Goal: Task Accomplishment & Management: Complete application form

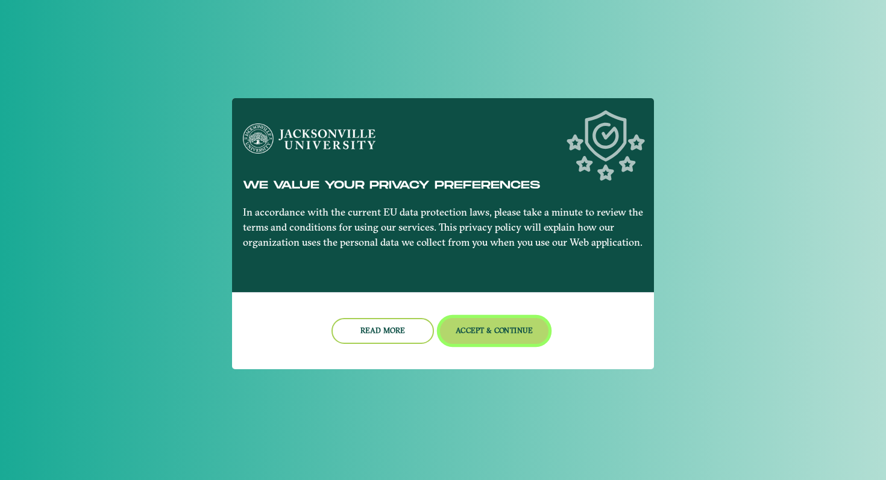
click at [479, 331] on button "Accept & Continue" at bounding box center [494, 331] width 109 height 26
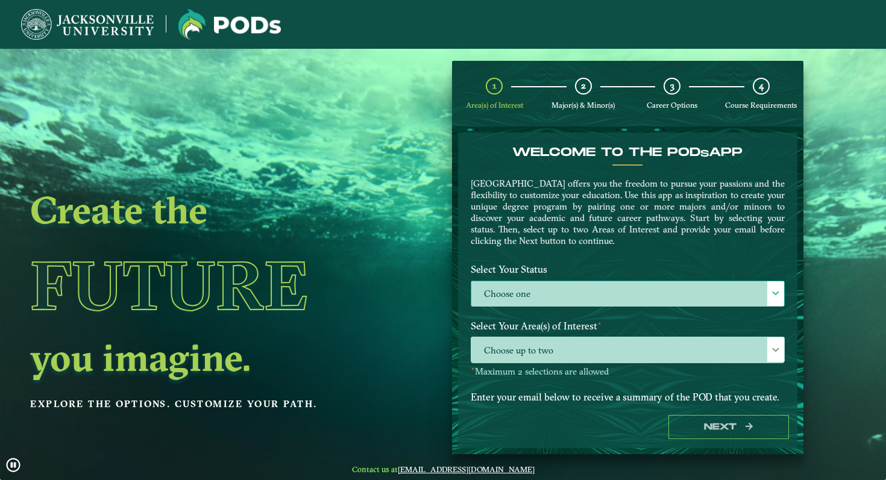
click at [568, 300] on label "Choose one" at bounding box center [627, 294] width 313 height 26
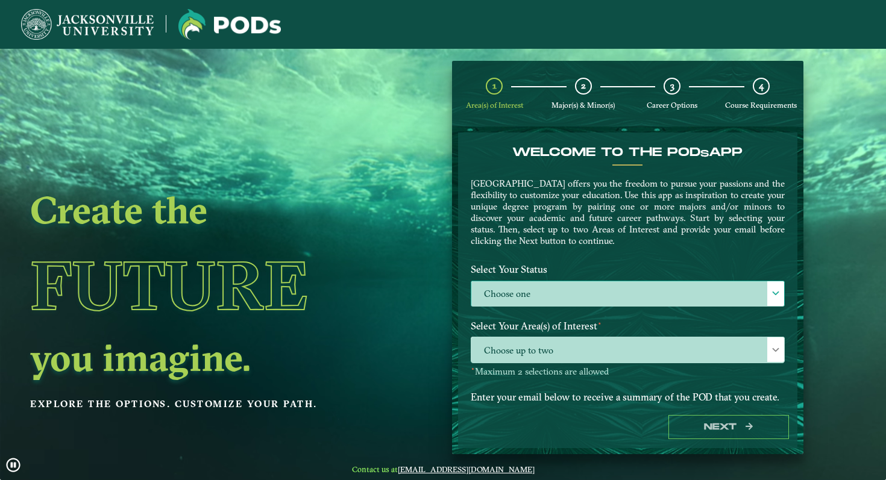
scroll to position [7, 49]
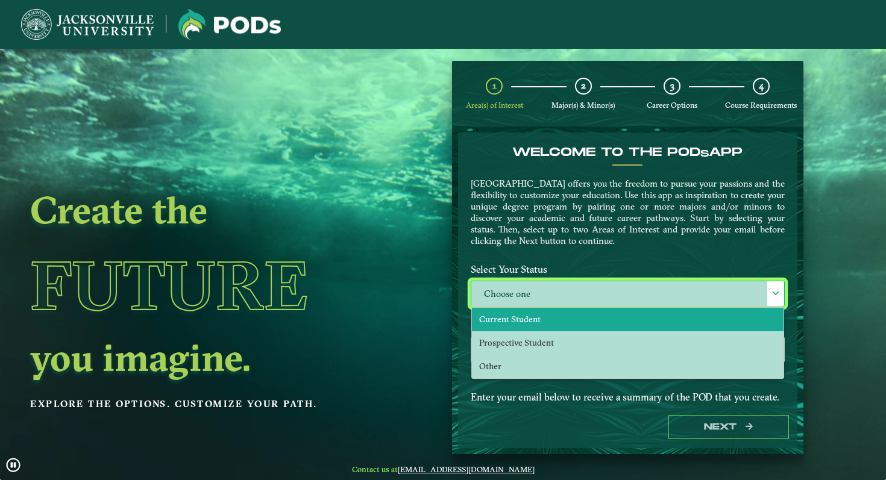
click at [547, 321] on li "Current Student" at bounding box center [628, 320] width 312 height 24
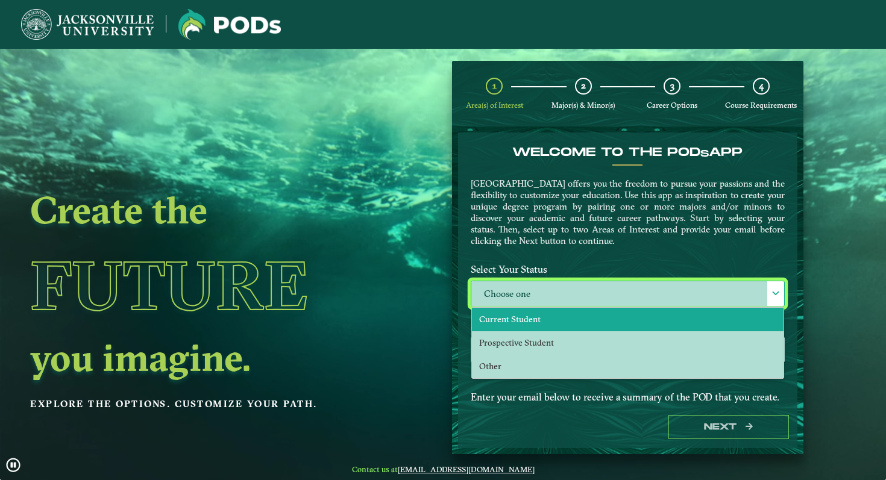
select select "[object Object]"
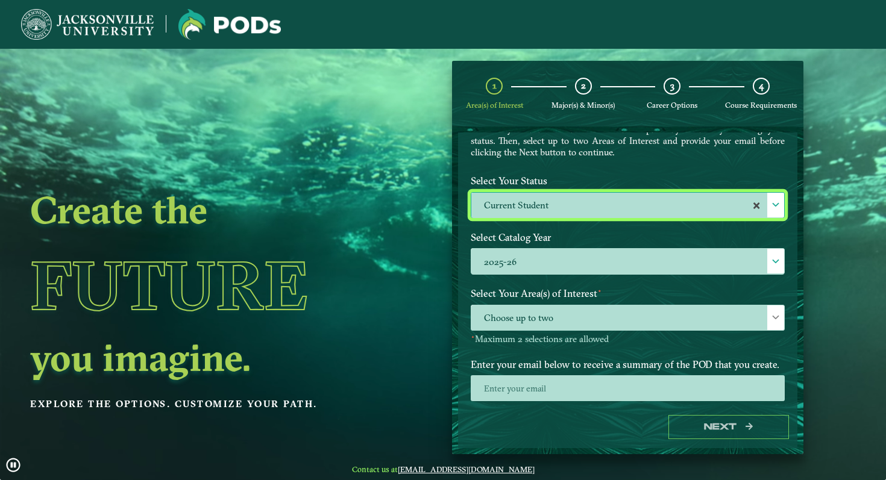
scroll to position [111, 0]
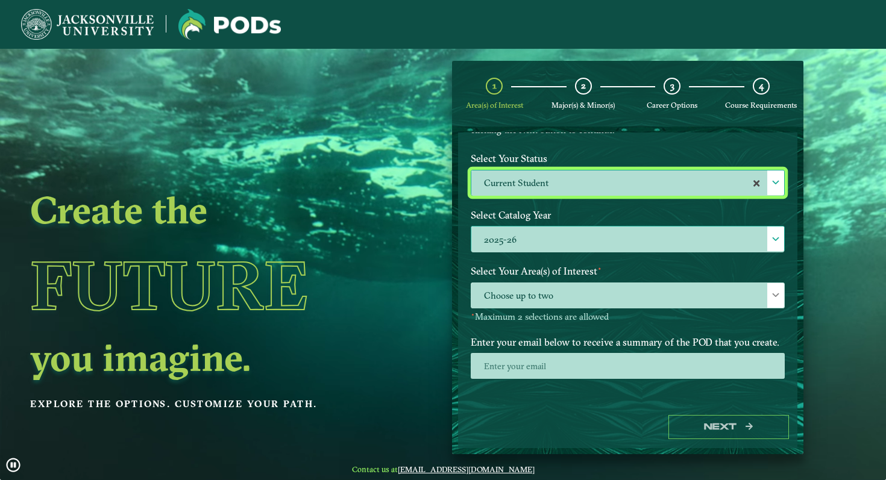
click at [559, 239] on label "2025-26" at bounding box center [627, 240] width 313 height 26
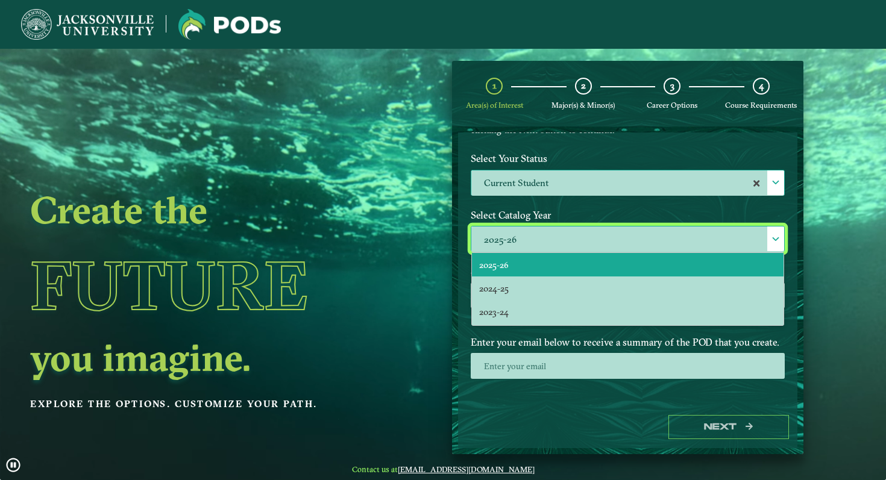
scroll to position [7, 49]
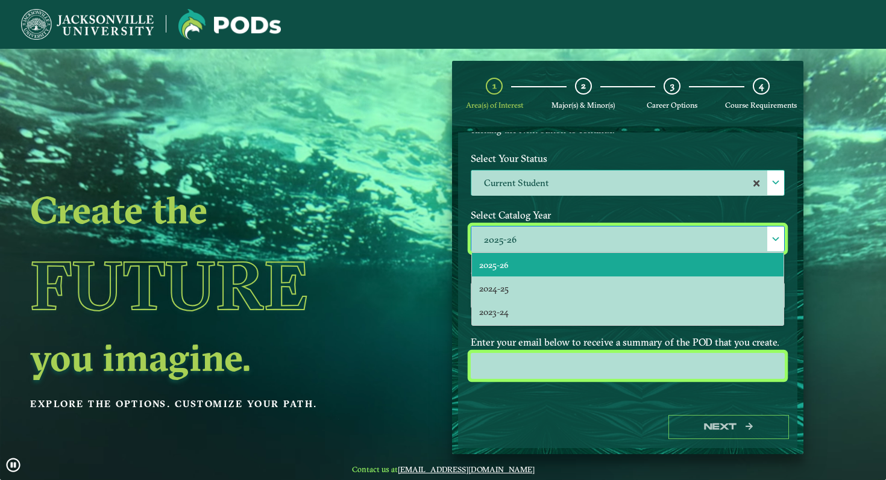
click at [503, 357] on input "email" at bounding box center [628, 366] width 314 height 26
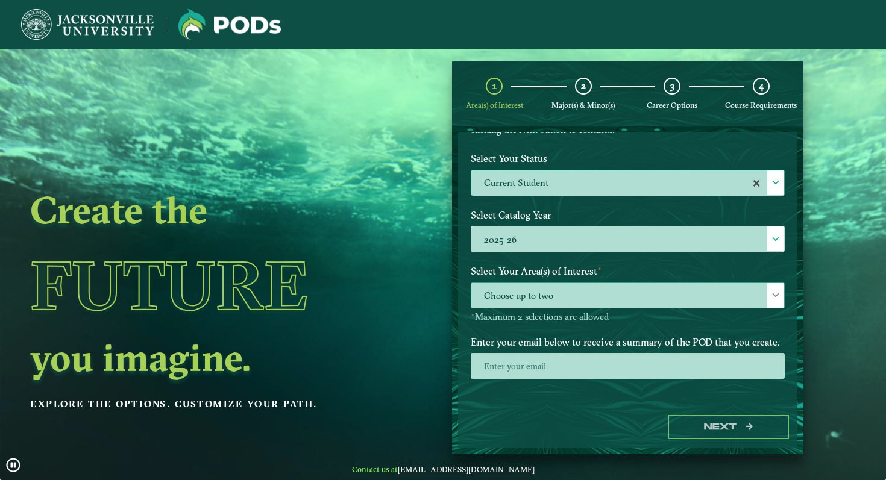
click at [512, 297] on span "Choose up to two" at bounding box center [627, 296] width 313 height 26
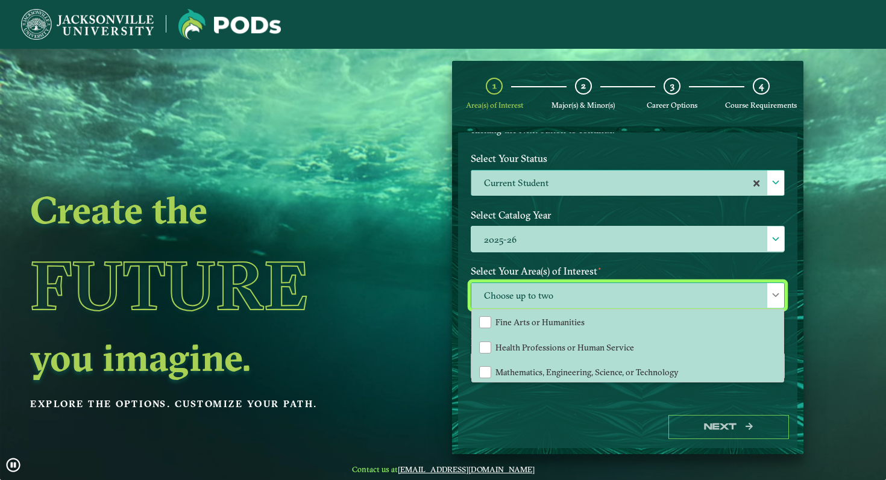
scroll to position [80, 0]
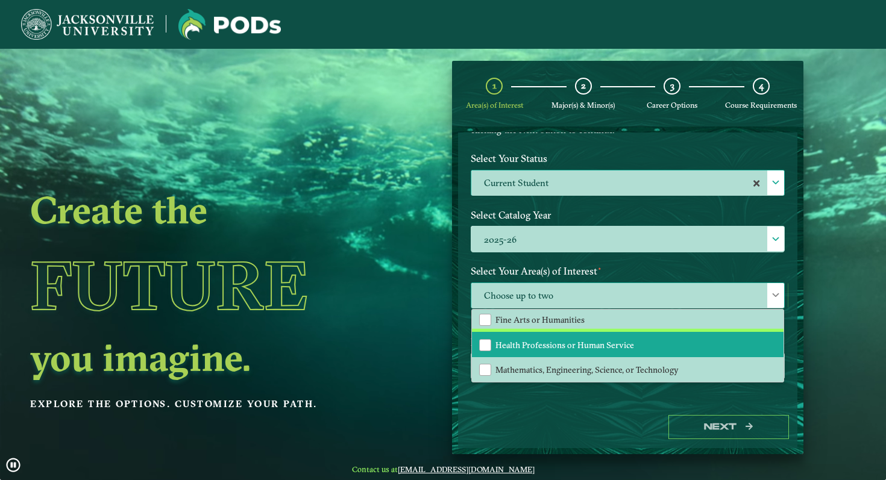
click at [519, 340] on span "Health Professions or Human Service" at bounding box center [564, 345] width 139 height 11
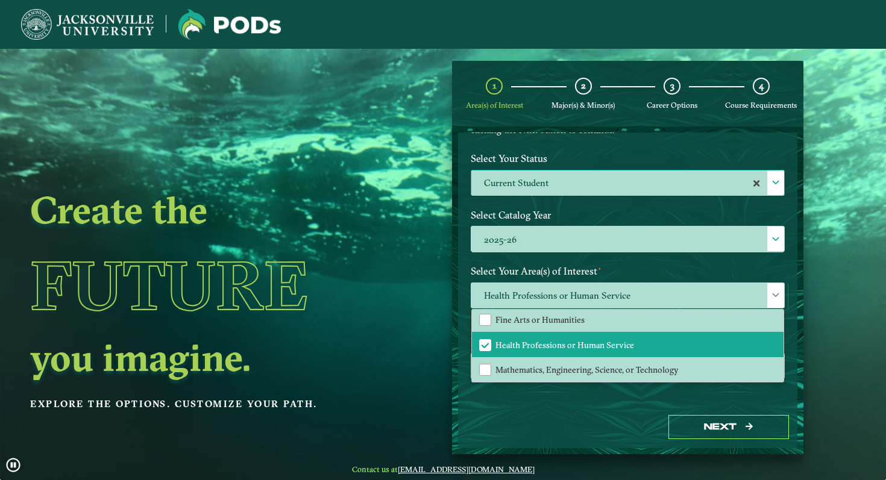
click at [512, 418] on div "Next" at bounding box center [627, 428] width 339 height 42
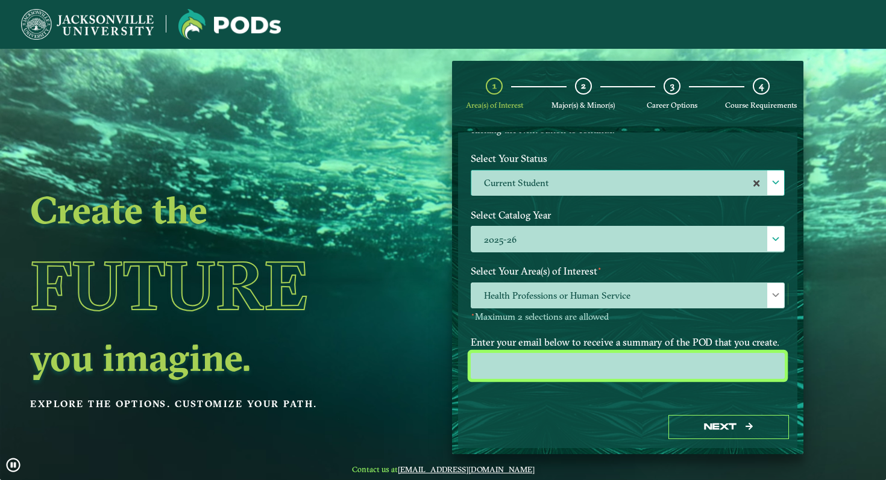
click at [530, 368] on input "email" at bounding box center [628, 366] width 314 height 26
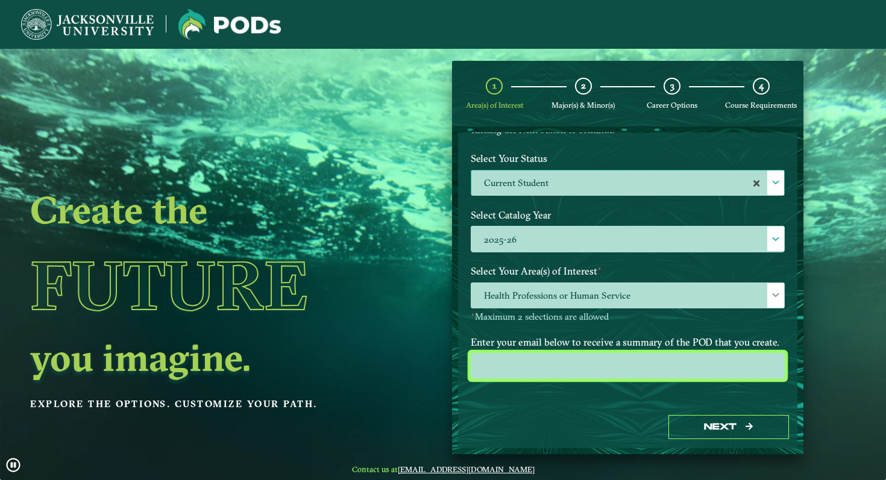
type input "[EMAIL_ADDRESS][DOMAIN_NAME]"
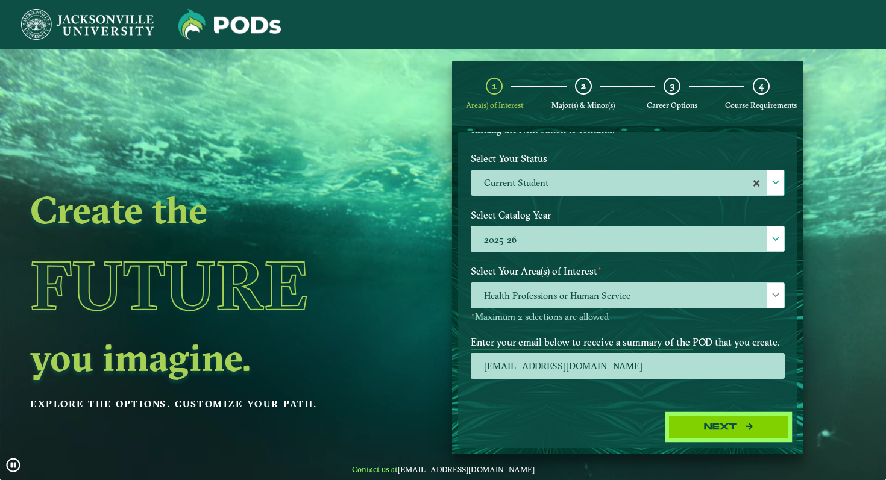
click at [691, 436] on button "Next" at bounding box center [728, 427] width 121 height 25
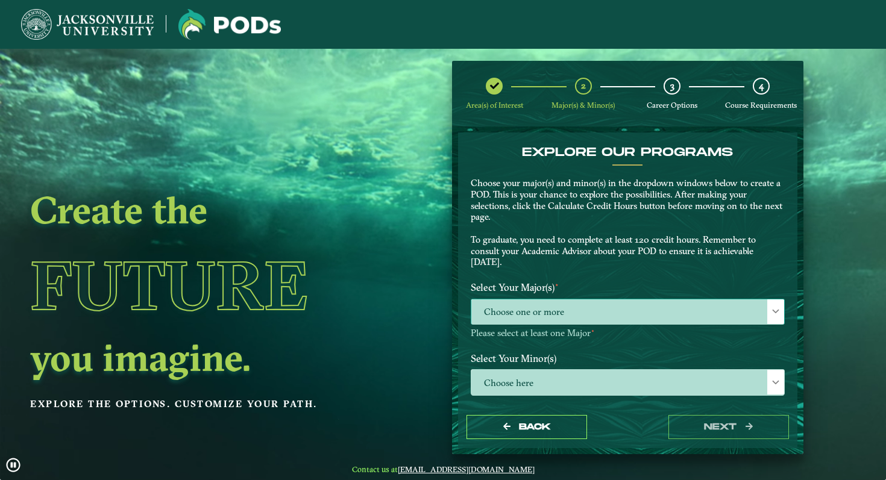
click at [647, 312] on span "Choose one or more" at bounding box center [627, 313] width 313 height 26
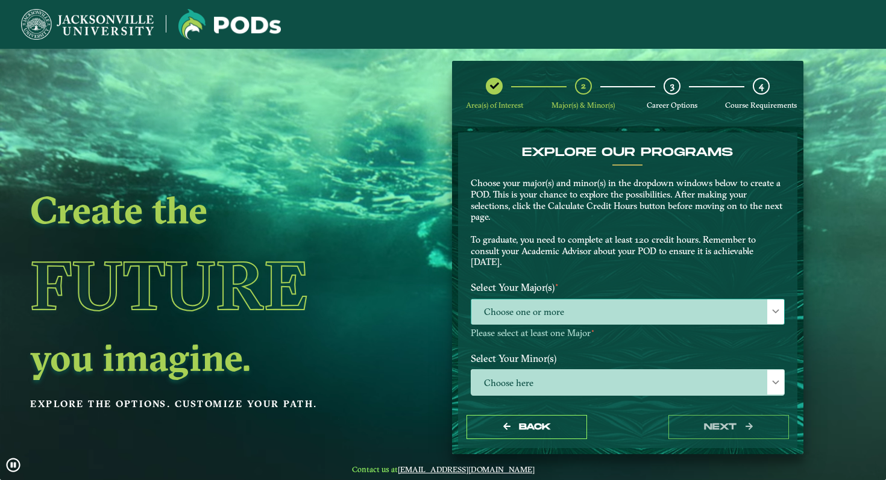
scroll to position [7, 49]
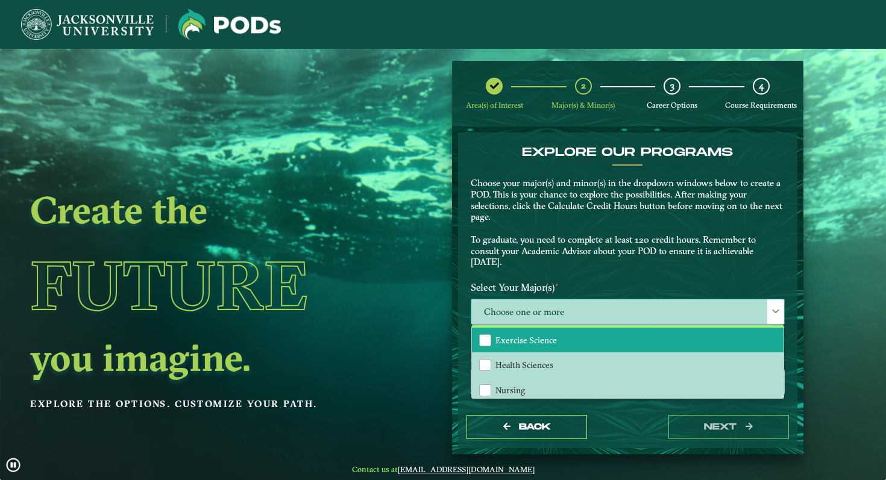
click at [583, 338] on li "Exercise Science" at bounding box center [628, 340] width 312 height 25
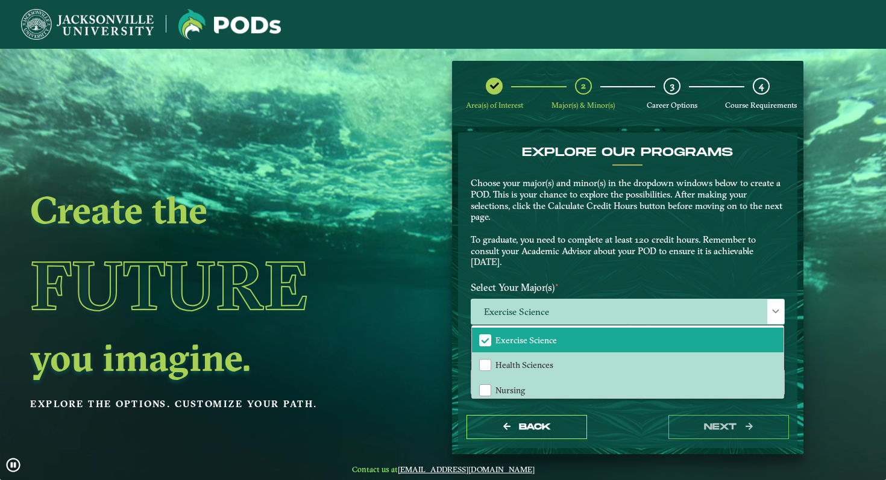
click at [598, 243] on p "Choose your major(s) and minor(s) in the dropdown windows below to create a POD…" at bounding box center [628, 223] width 314 height 90
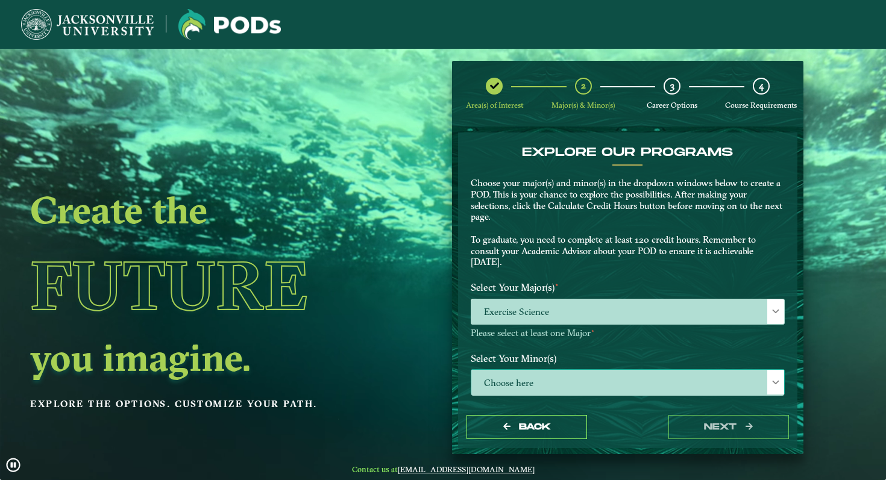
click at [545, 381] on span "Choose here" at bounding box center [627, 383] width 313 height 26
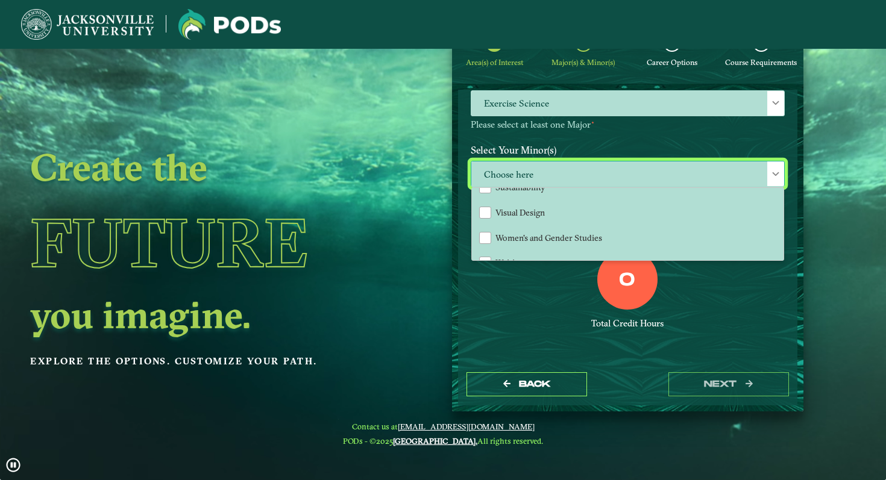
scroll to position [48, 0]
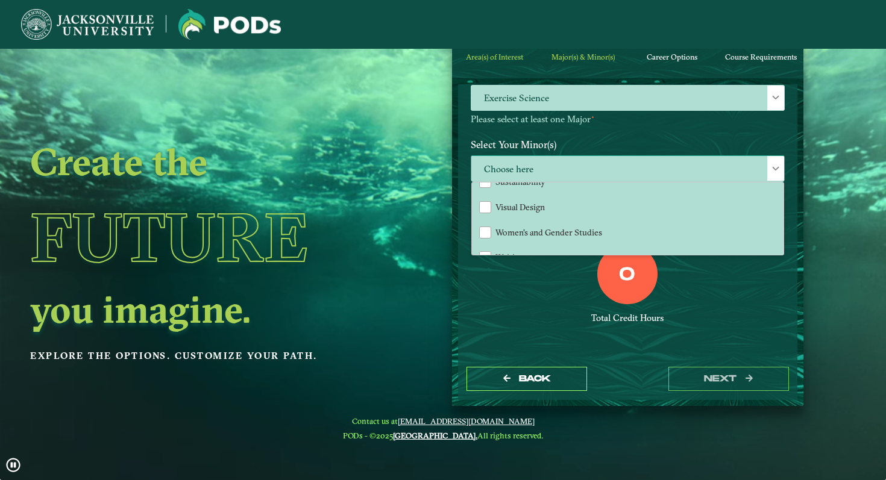
click at [553, 172] on span "Choose here" at bounding box center [627, 169] width 313 height 26
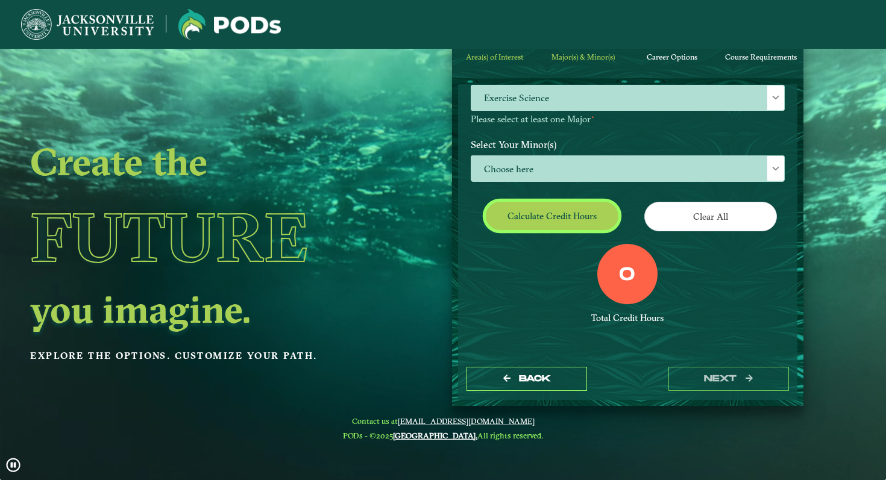
click at [547, 222] on button "Calculate credit hours" at bounding box center [552, 216] width 133 height 28
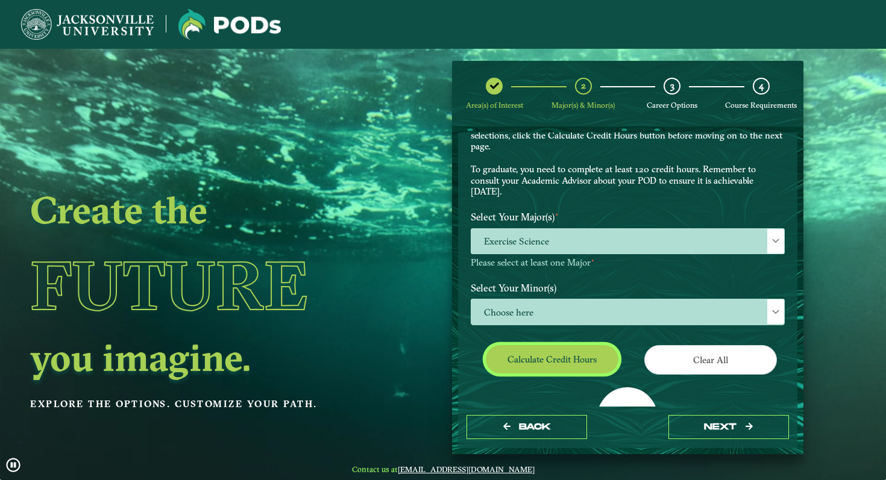
scroll to position [70, 0]
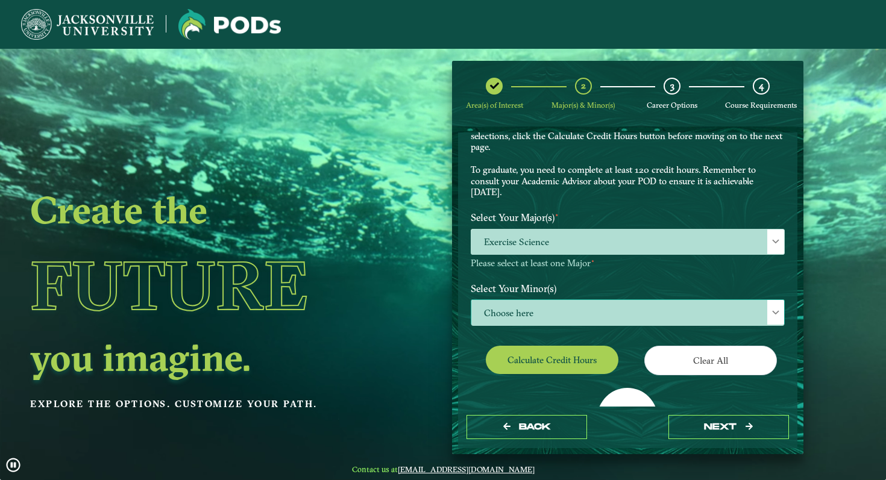
click at [588, 311] on span "Choose here" at bounding box center [627, 313] width 313 height 26
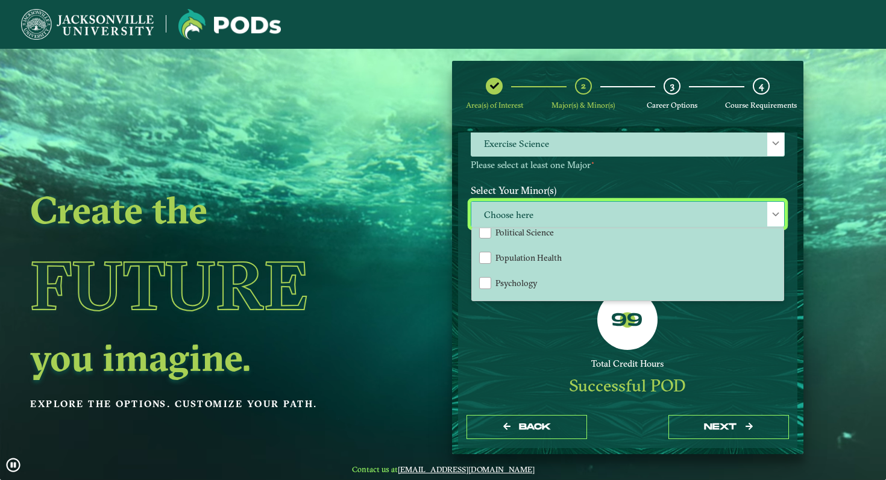
scroll to position [1040, 0]
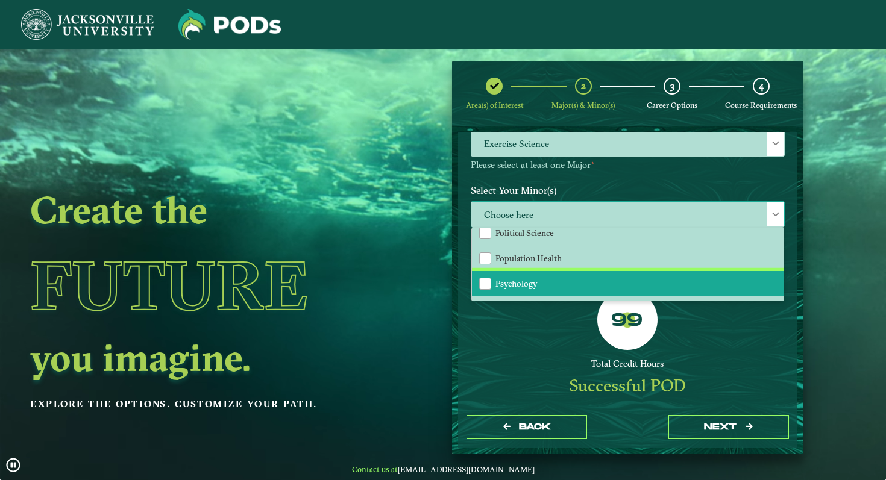
click at [586, 275] on li "Psychology" at bounding box center [628, 283] width 312 height 25
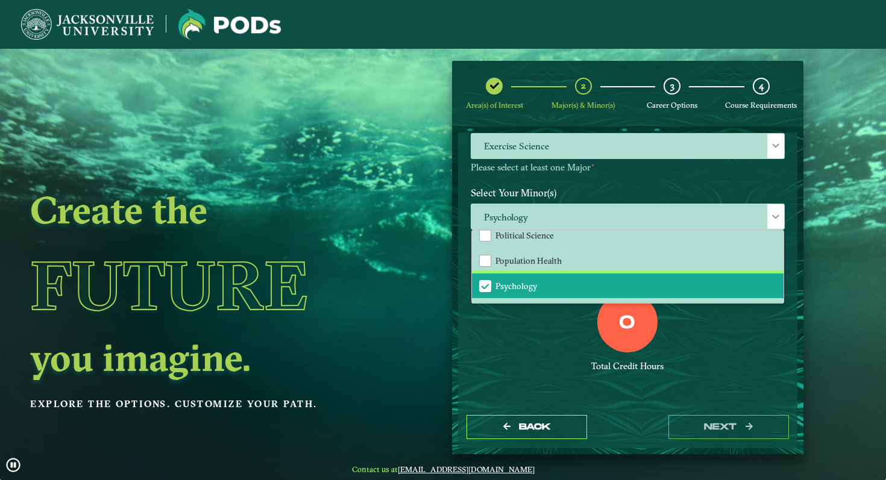
scroll to position [48, 0]
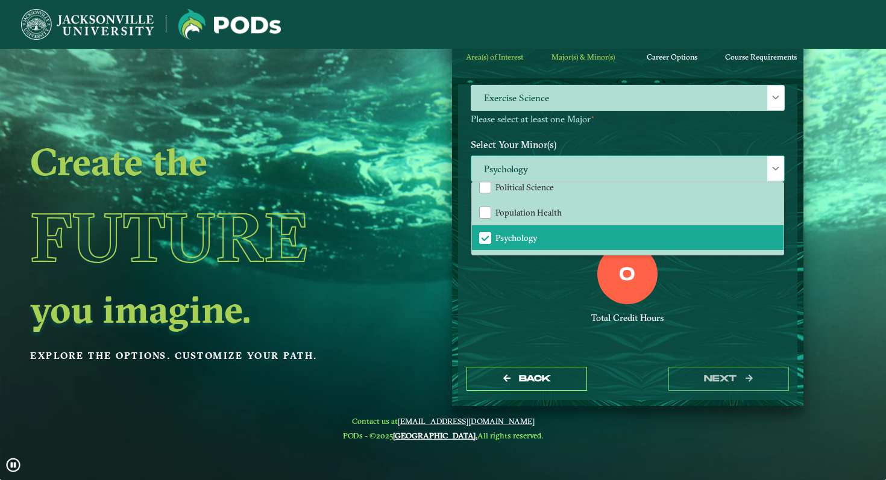
click at [771, 169] on span at bounding box center [775, 169] width 8 height 8
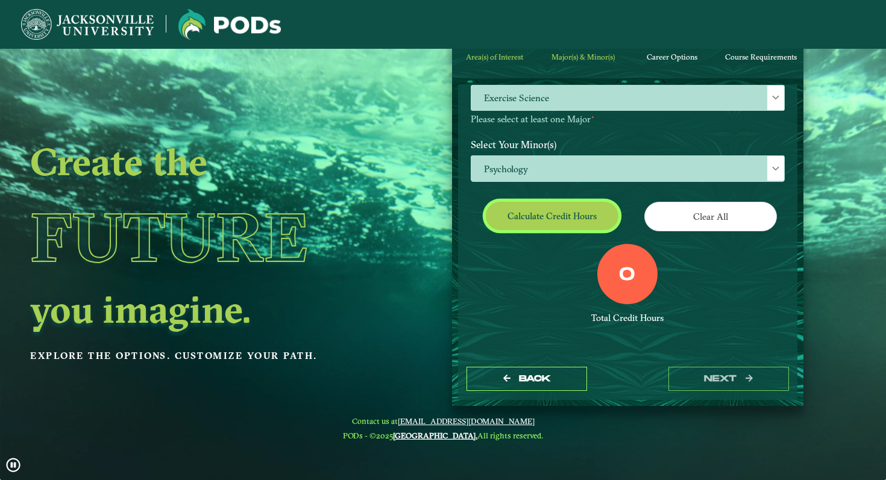
click at [564, 223] on button "Calculate credit hours" at bounding box center [552, 216] width 133 height 28
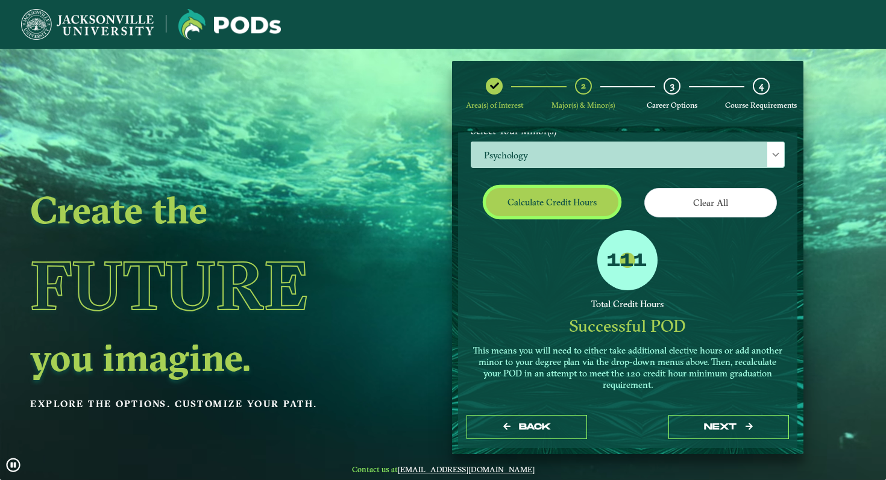
scroll to position [233, 0]
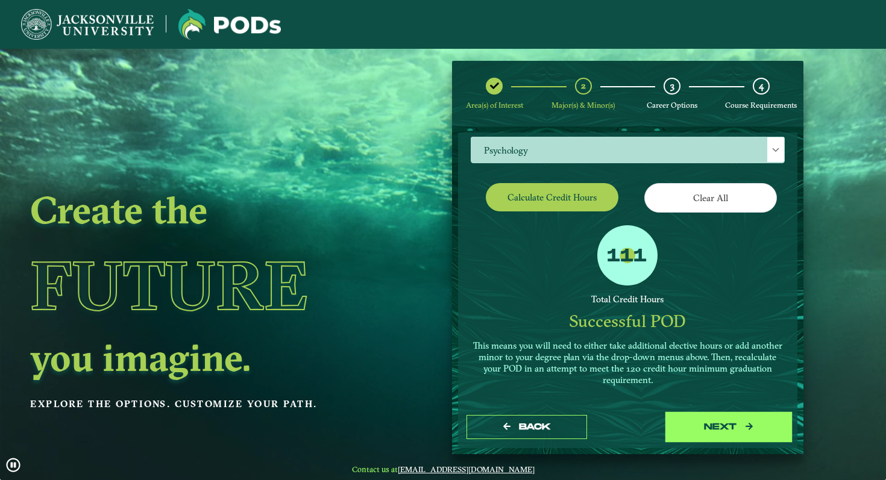
click at [741, 421] on button "next" at bounding box center [728, 427] width 121 height 25
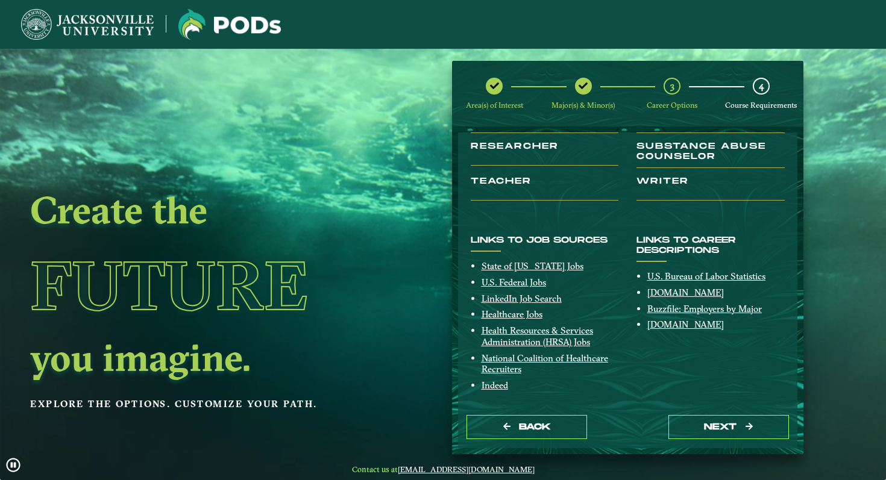
scroll to position [213, 0]
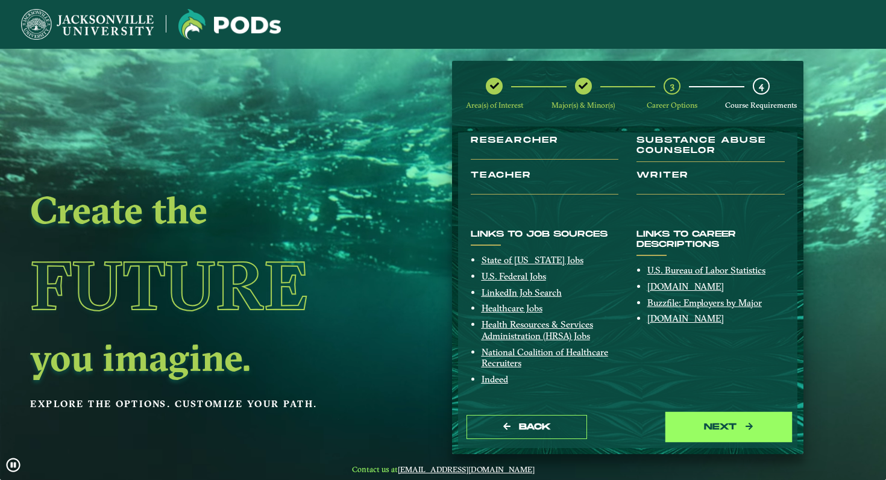
click at [678, 422] on button "next" at bounding box center [728, 427] width 121 height 25
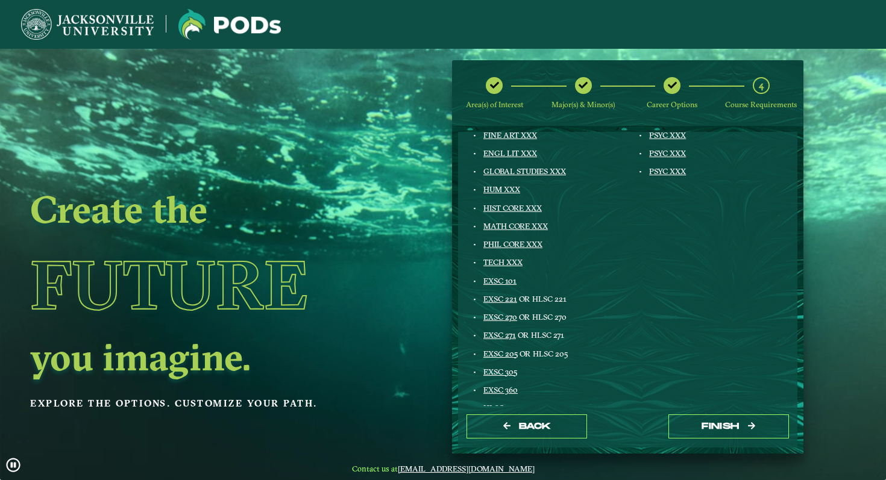
scroll to position [216, 0]
